Goal: Task Accomplishment & Management: Manage account settings

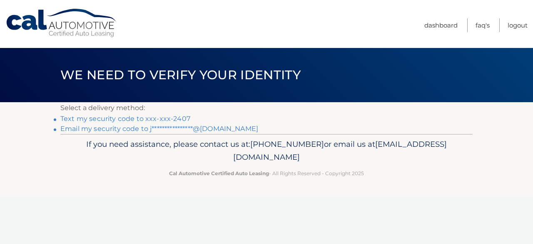
click at [172, 120] on link "Text my security code to xxx-xxx-2407" at bounding box center [125, 119] width 130 height 8
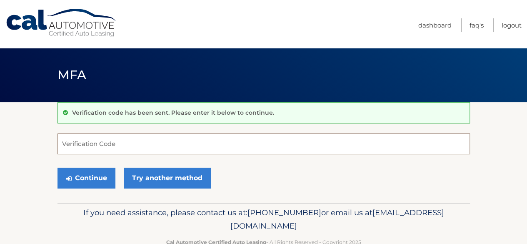
click at [112, 147] on input "Verification Code" at bounding box center [263, 143] width 412 height 21
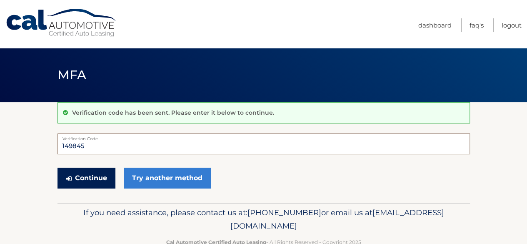
type input "149845"
click at [81, 175] on button "Continue" at bounding box center [86, 177] width 58 height 21
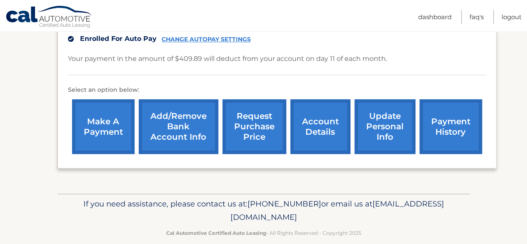
scroll to position [197, 0]
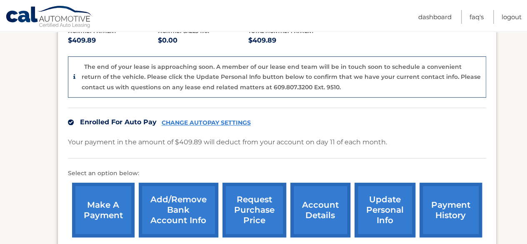
click at [326, 190] on link "account details" at bounding box center [320, 209] width 60 height 55
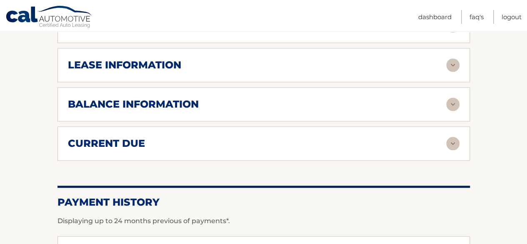
scroll to position [375, 0]
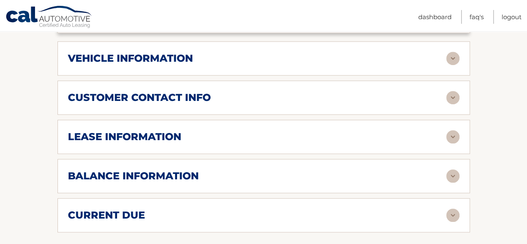
click at [456, 136] on img at bounding box center [452, 136] width 13 height 13
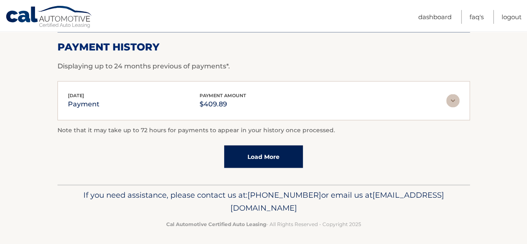
scroll to position [716, 0]
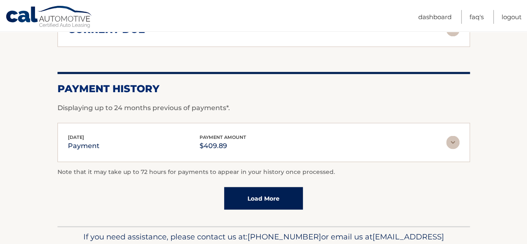
click at [453, 137] on img at bounding box center [452, 141] width 13 height 13
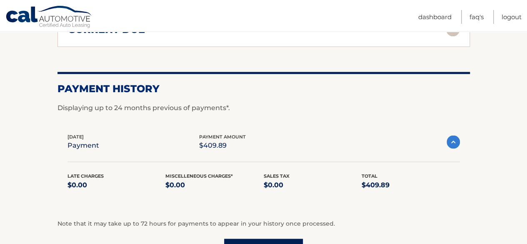
click at [453, 137] on img at bounding box center [453, 141] width 13 height 13
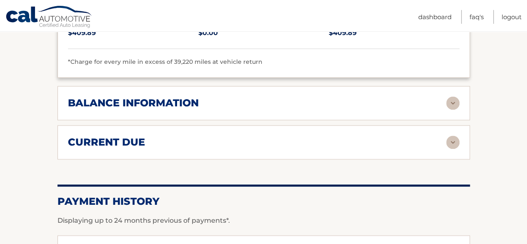
scroll to position [591, 0]
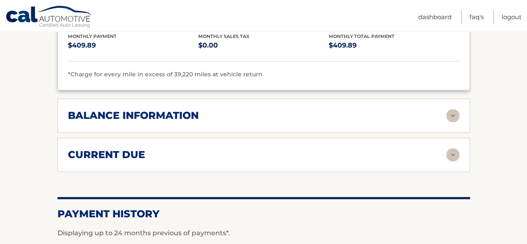
click at [457, 156] on img at bounding box center [452, 154] width 13 height 13
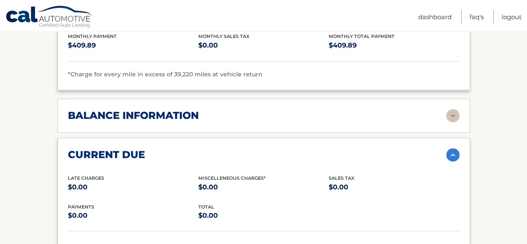
click at [457, 117] on img at bounding box center [452, 115] width 13 height 13
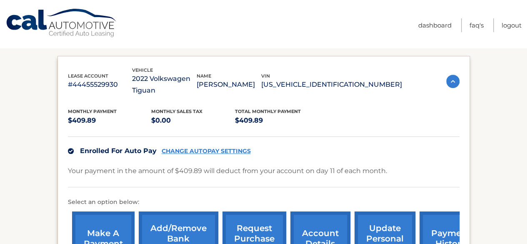
scroll to position [0, 0]
